Goal: Task Accomplishment & Management: Manage account settings

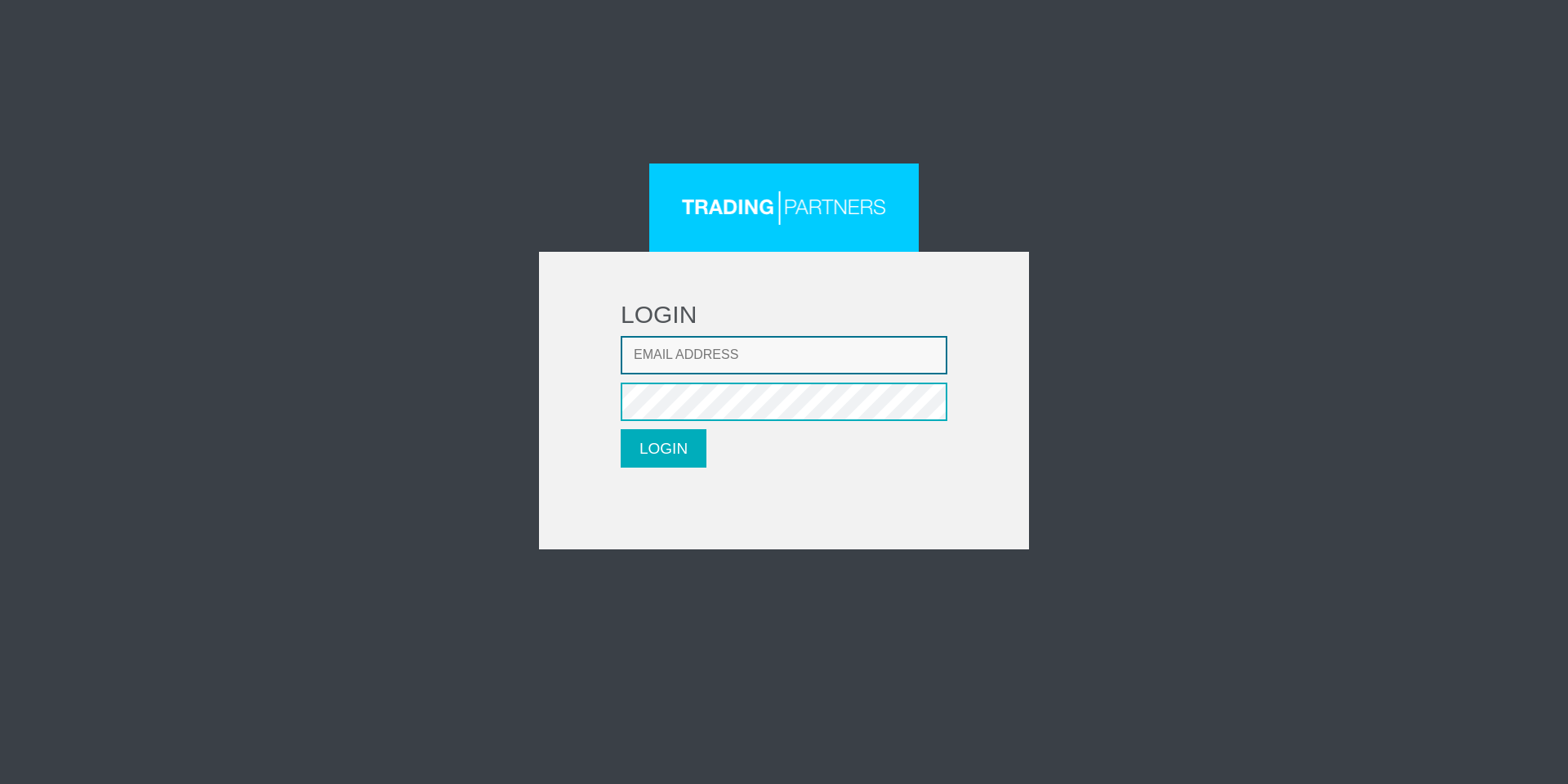
click at [724, 358] on input "Email address" at bounding box center [784, 355] width 327 height 38
type input "[PERSON_NAME][EMAIL_ADDRESS][PERSON_NAME][DOMAIN_NAME]"
click at [663, 448] on button "LOGIN" at bounding box center [663, 448] width 85 height 38
click at [810, 355] on input "Email address" at bounding box center [784, 355] width 327 height 38
type input "[PERSON_NAME][EMAIL_ADDRESS][PERSON_NAME][DOMAIN_NAME]"
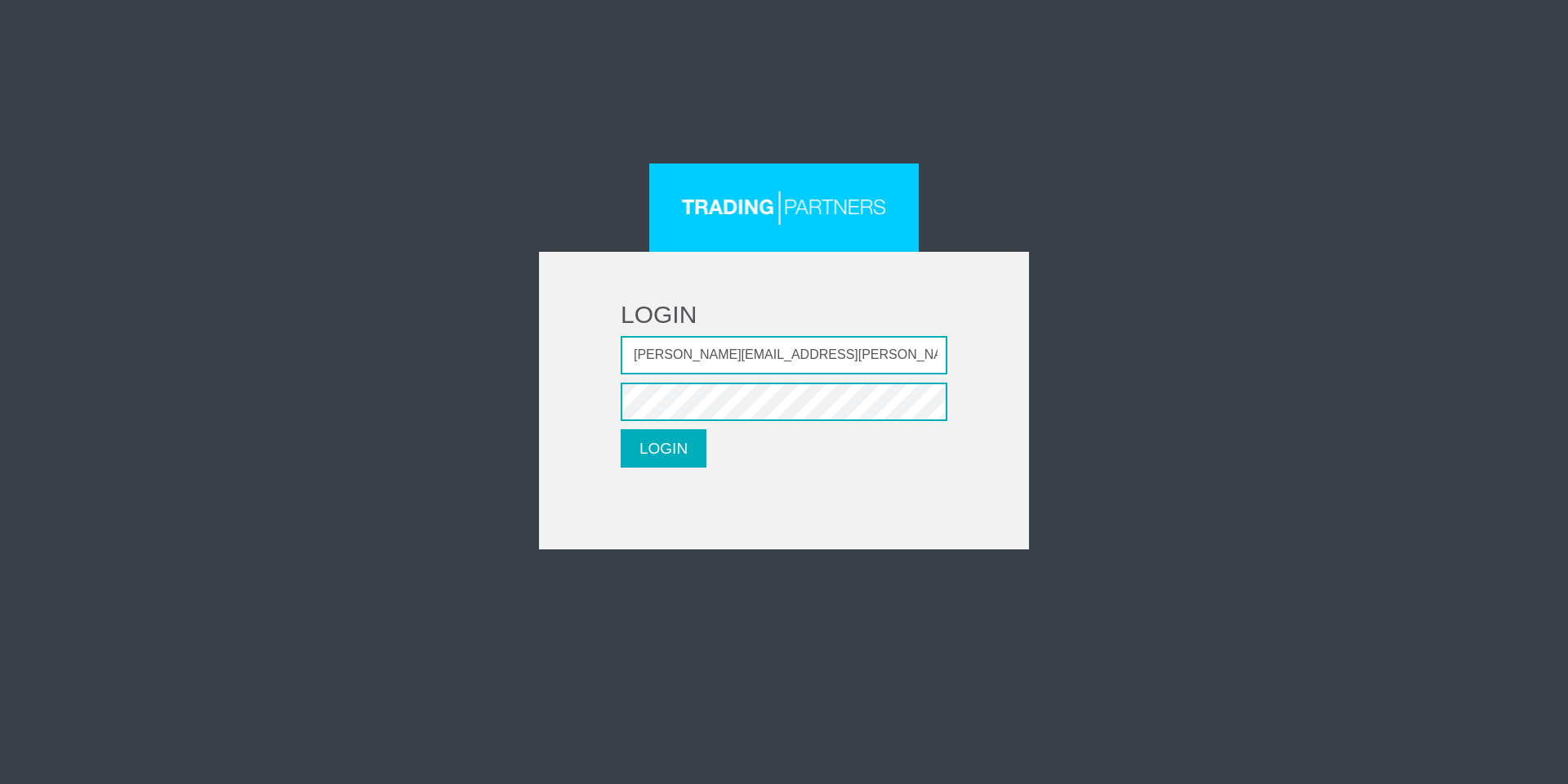
drag, startPoint x: 907, startPoint y: 508, endPoint x: 880, endPoint y: 483, distance: 36.8
click at [907, 508] on form "LOGIN Email address [PERSON_NAME][EMAIL_ADDRESS][PERSON_NAME][DOMAIN_NAME] Pass…" at bounding box center [784, 400] width 490 height 297
click at [1030, 445] on div "LOGIN Email address [PERSON_NAME][EMAIL_ADDRESS][PERSON_NAME][DOMAIN_NAME] Pass…" at bounding box center [784, 356] width 955 height 386
click at [638, 448] on button "LOGIN" at bounding box center [663, 448] width 85 height 38
